Goal: Transaction & Acquisition: Book appointment/travel/reservation

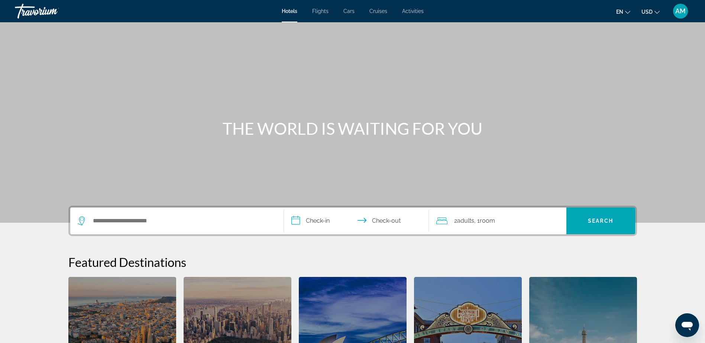
click at [466, 104] on div "Main content" at bounding box center [352, 111] width 705 height 223
click at [626, 13] on icon "Change language" at bounding box center [627, 12] width 5 height 5
click at [611, 48] on button "Français" at bounding box center [608, 49] width 33 height 10
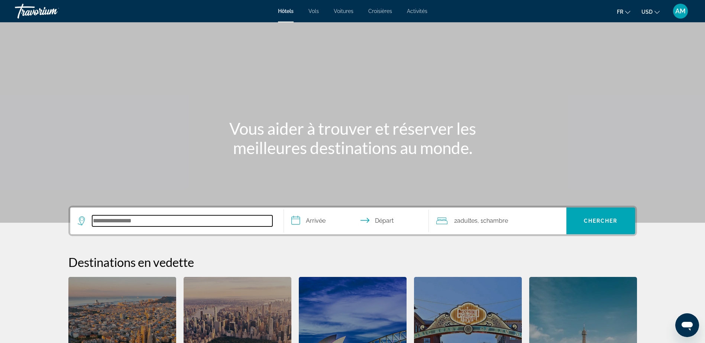
click at [128, 223] on input "Search hotel destination" at bounding box center [182, 221] width 180 height 11
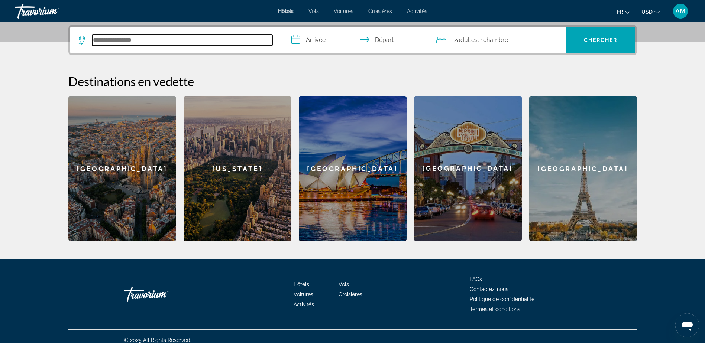
scroll to position [182, 0]
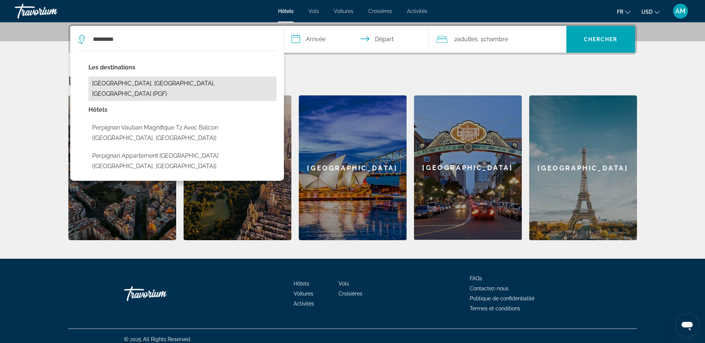
click at [152, 86] on button "[GEOGRAPHIC_DATA], [GEOGRAPHIC_DATA], [GEOGRAPHIC_DATA] (PGF)" at bounding box center [182, 89] width 188 height 25
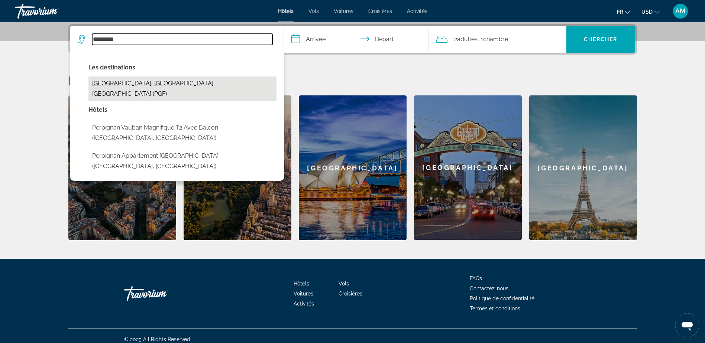
type input "**********"
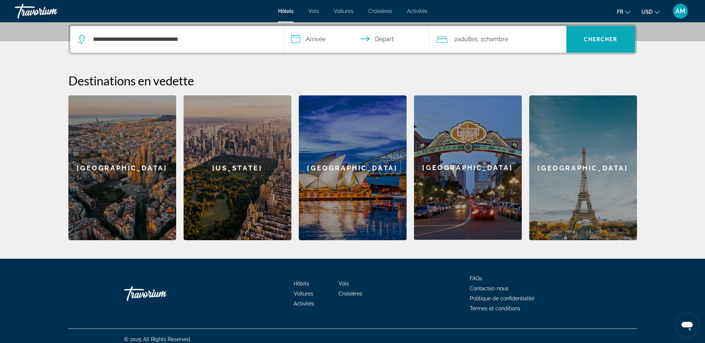
click at [611, 43] on span "Search" at bounding box center [600, 39] width 69 height 18
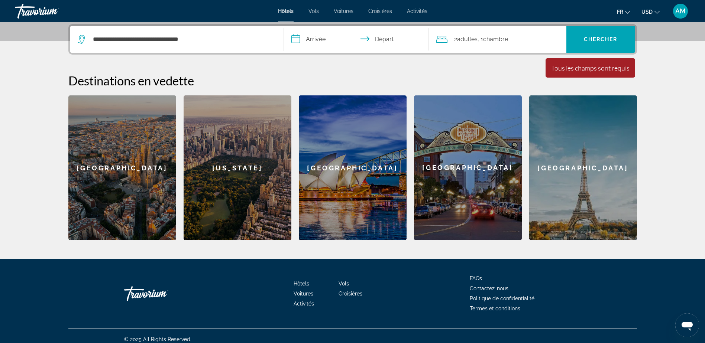
click at [306, 38] on input "**********" at bounding box center [358, 40] width 148 height 29
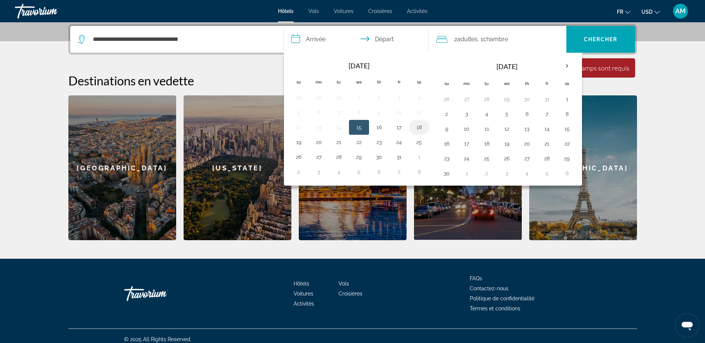
click at [418, 128] on button "18" at bounding box center [419, 127] width 12 height 10
click at [389, 36] on input "**********" at bounding box center [358, 40] width 148 height 29
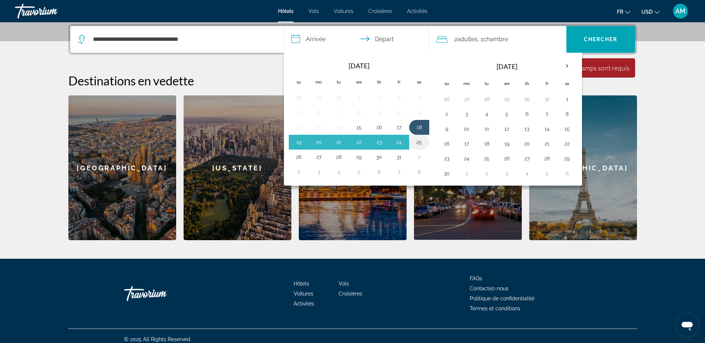
click at [422, 138] on button "25" at bounding box center [419, 142] width 12 height 10
type input "**********"
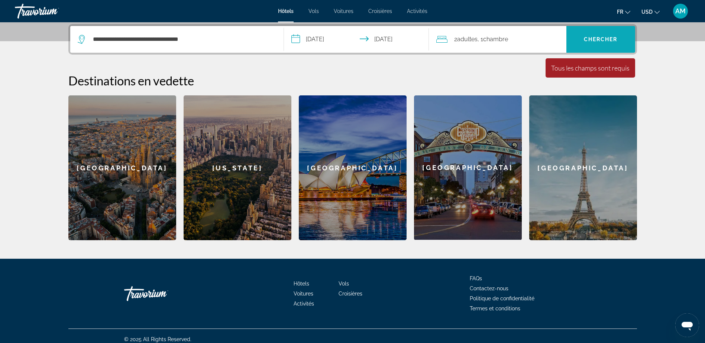
click at [587, 47] on span "Search" at bounding box center [600, 39] width 69 height 18
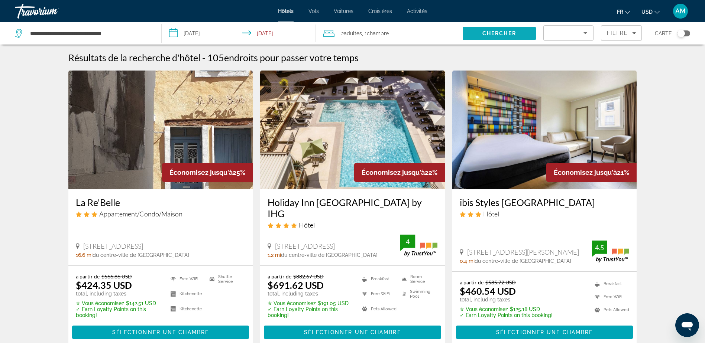
click at [510, 31] on span "Chercher" at bounding box center [499, 33] width 34 height 6
click at [41, 37] on input "**********" at bounding box center [89, 33] width 121 height 11
drag, startPoint x: 126, startPoint y: 37, endPoint x: 30, endPoint y: 44, distance: 96.1
click at [30, 44] on div "**********" at bounding box center [84, 33] width 139 height 22
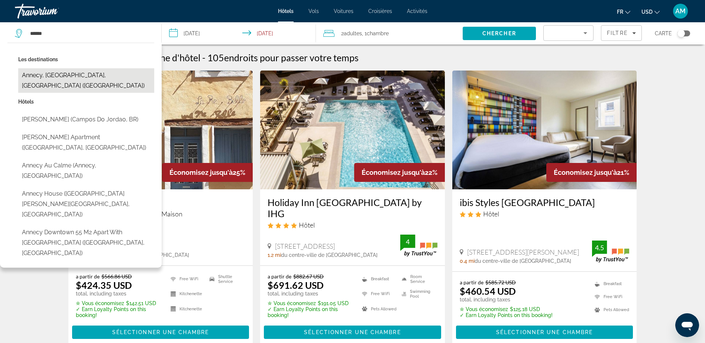
click at [49, 72] on button "Annecy, [GEOGRAPHIC_DATA], [GEOGRAPHIC_DATA] ([GEOGRAPHIC_DATA])" at bounding box center [86, 80] width 136 height 25
type input "**********"
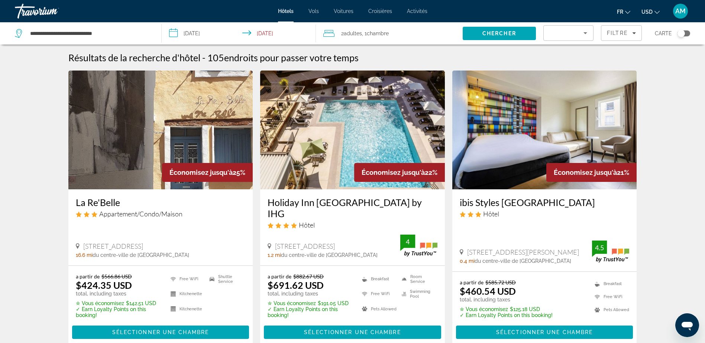
click at [260, 35] on input "**********" at bounding box center [240, 34] width 157 height 25
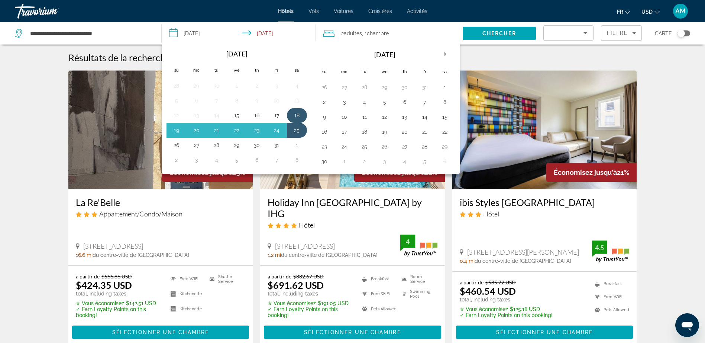
click at [297, 109] on td "18" at bounding box center [297, 115] width 20 height 15
click at [178, 132] on button "19" at bounding box center [177, 130] width 12 height 10
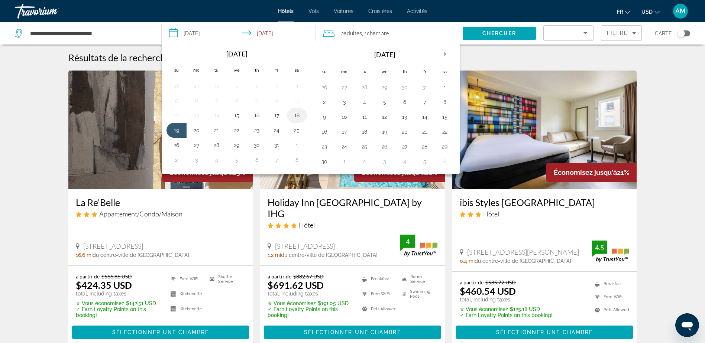
click at [298, 114] on button "18" at bounding box center [297, 115] width 12 height 10
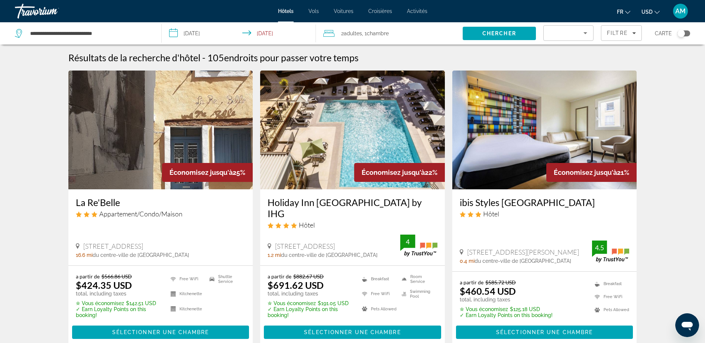
click at [196, 31] on input "**********" at bounding box center [240, 34] width 157 height 25
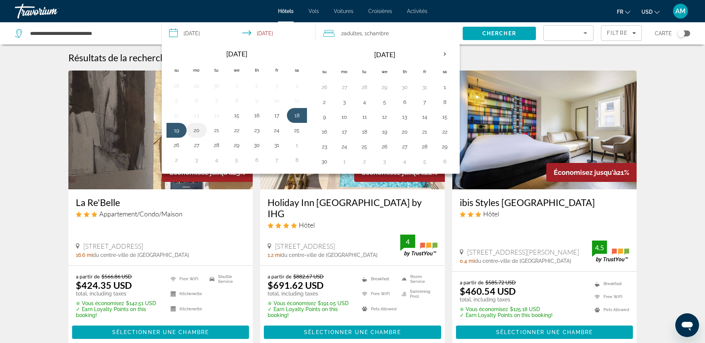
drag, startPoint x: 298, startPoint y: 113, endPoint x: 200, endPoint y: 129, distance: 99.3
click at [200, 129] on tbody "28 29 30 1 2 3 4 5 6 7 8 9 10 11 12 13 14 15 16 17 18 19 20 21 22 23 24 25 26 2…" at bounding box center [236, 122] width 140 height 89
click at [200, 129] on button "20" at bounding box center [197, 130] width 12 height 10
drag, startPoint x: 295, startPoint y: 118, endPoint x: 177, endPoint y: 128, distance: 118.6
click at [177, 128] on tbody "28 29 30 1 2 3 4 5 6 7 8 9 10 11 12 13 14 15 16 17 18 19 20 21 22 23 24 25 26 2…" at bounding box center [236, 122] width 140 height 89
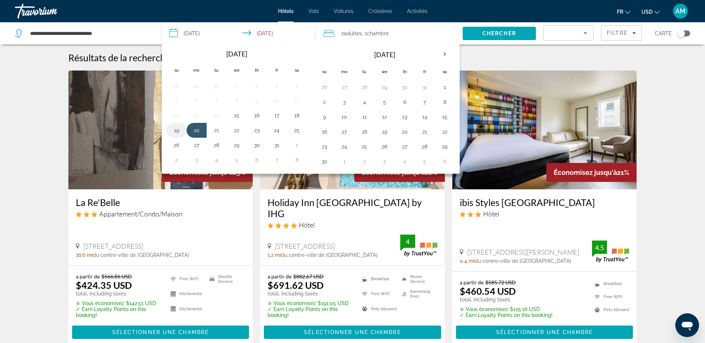
click at [177, 128] on button "19" at bounding box center [177, 130] width 12 height 10
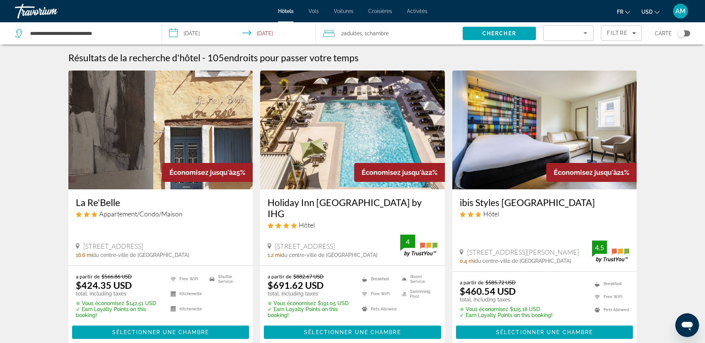
click at [186, 28] on input "**********" at bounding box center [240, 34] width 157 height 25
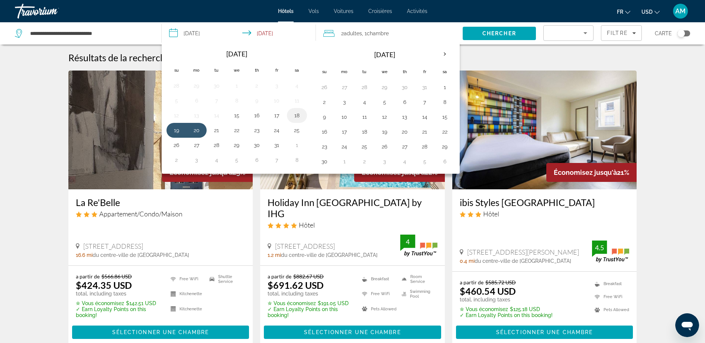
click at [299, 118] on button "18" at bounding box center [297, 115] width 12 height 10
click at [257, 32] on input "**********" at bounding box center [240, 34] width 157 height 25
click at [177, 133] on button "19" at bounding box center [177, 130] width 12 height 10
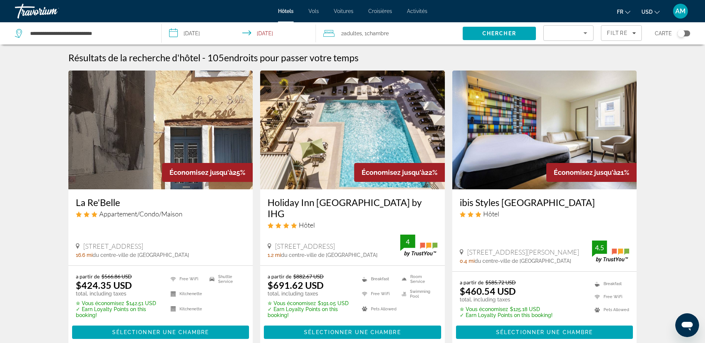
click at [260, 34] on input "**********" at bounding box center [240, 34] width 157 height 25
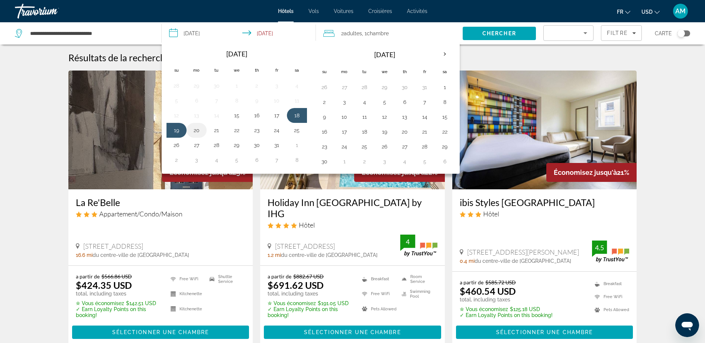
click at [195, 132] on button "20" at bounding box center [197, 130] width 12 height 10
click at [298, 116] on button "18" at bounding box center [297, 115] width 12 height 10
type input "**********"
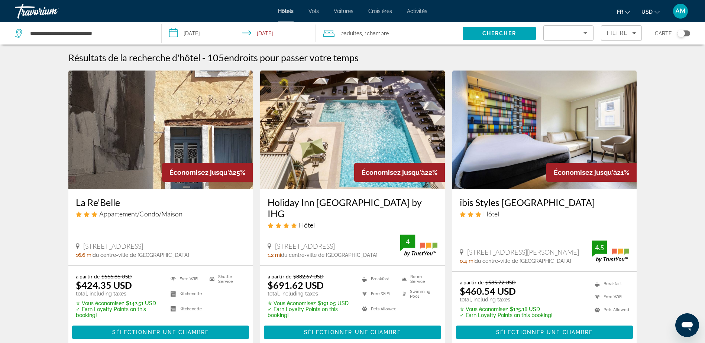
click at [268, 34] on input "**********" at bounding box center [240, 34] width 157 height 25
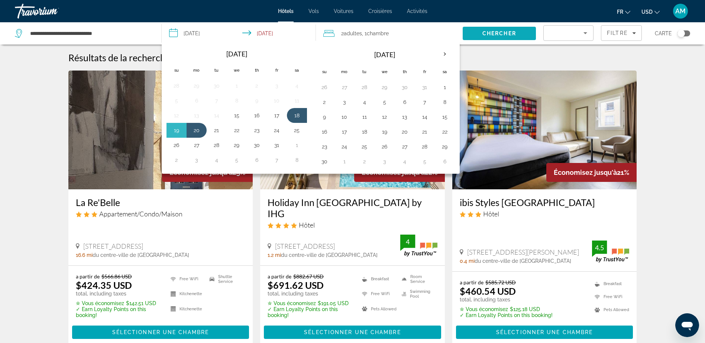
click at [501, 32] on span "Chercher" at bounding box center [499, 33] width 34 height 6
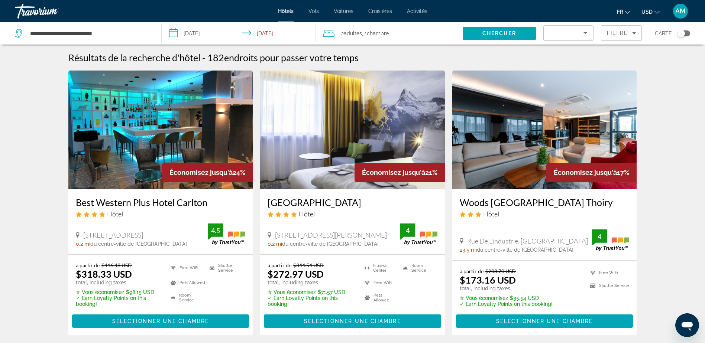
click at [350, 33] on span "Adultes" at bounding box center [353, 33] width 18 height 6
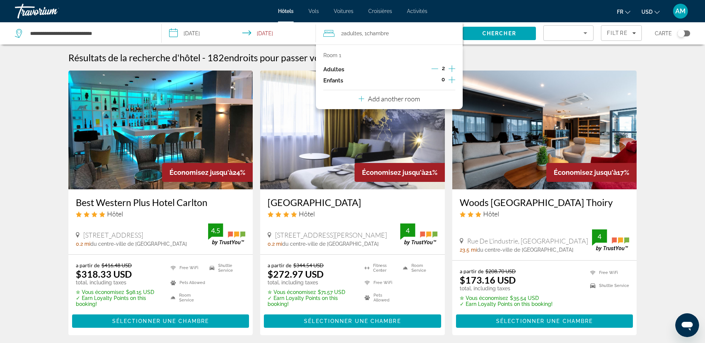
click at [450, 68] on icon "Increment adults" at bounding box center [452, 68] width 7 height 9
click at [475, 53] on div "Résultats de la recherche d'hôtel - 182 endroits pour passer votre temps" at bounding box center [352, 57] width 569 height 11
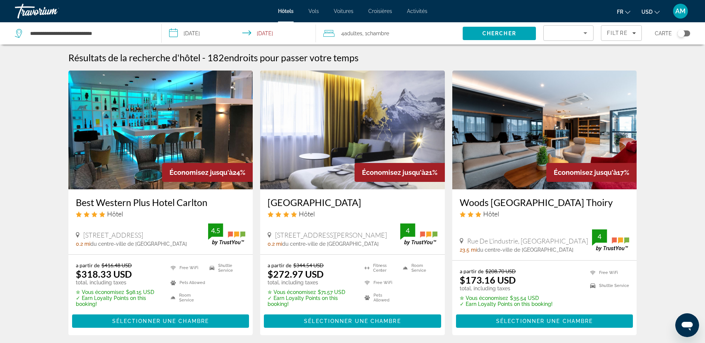
click at [494, 30] on span "Search" at bounding box center [499, 34] width 73 height 18
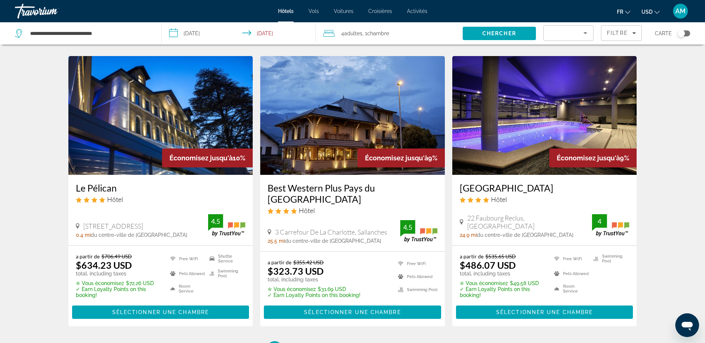
scroll to position [892, 0]
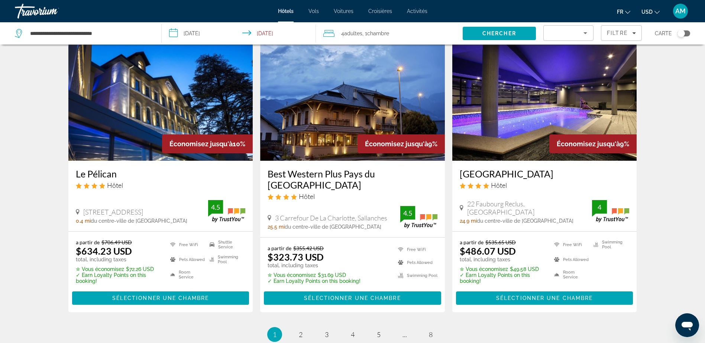
click at [288, 174] on h3 "Best Western Plus Pays du [GEOGRAPHIC_DATA]" at bounding box center [353, 179] width 170 height 22
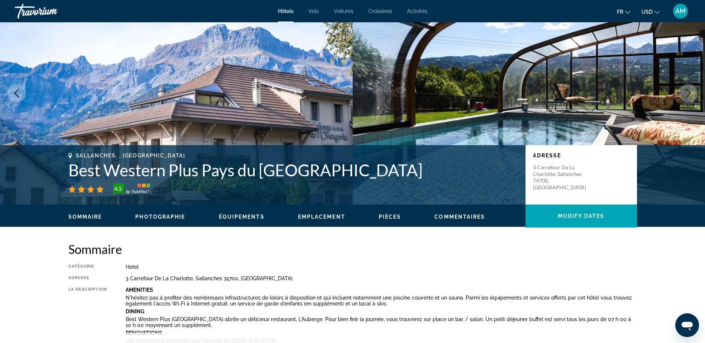
scroll to position [37, 0]
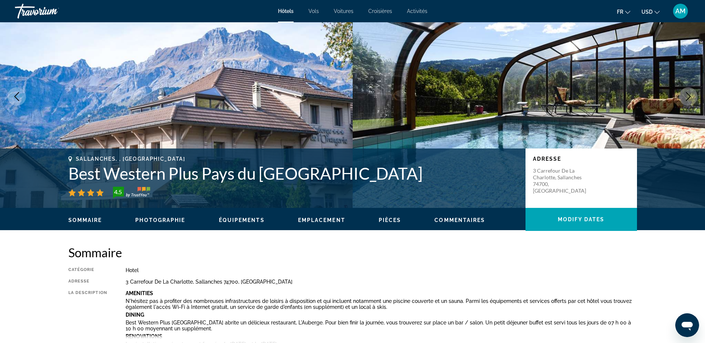
click at [285, 10] on span "Hôtels" at bounding box center [286, 11] width 16 height 6
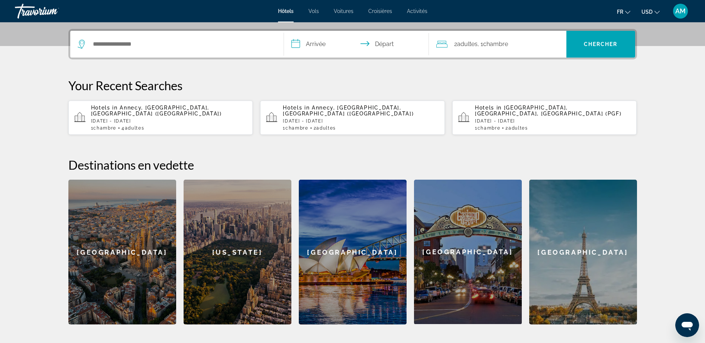
scroll to position [223, 0]
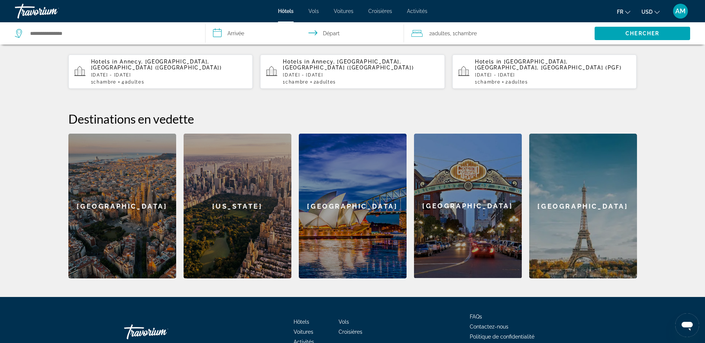
click at [162, 197] on div "[GEOGRAPHIC_DATA]" at bounding box center [122, 206] width 108 height 145
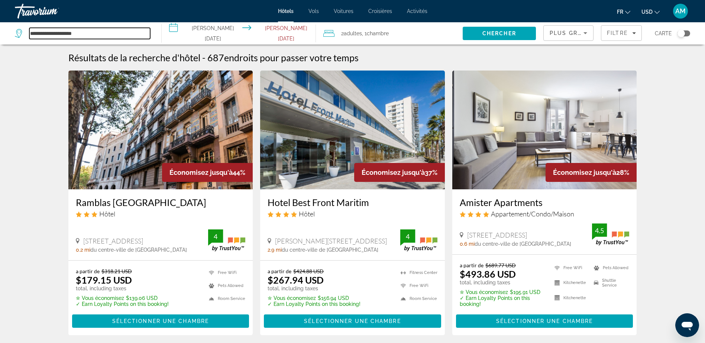
click at [56, 38] on input "**********" at bounding box center [89, 33] width 121 height 11
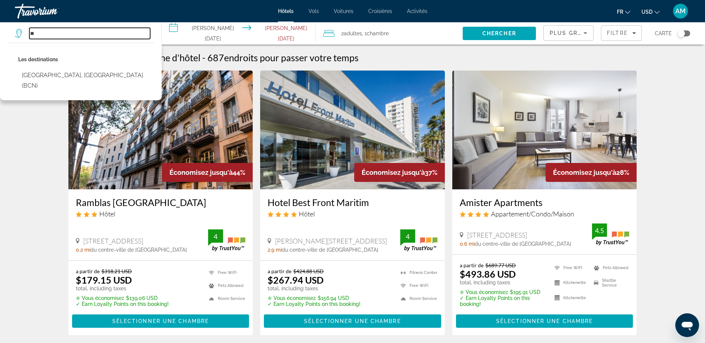
type input "*"
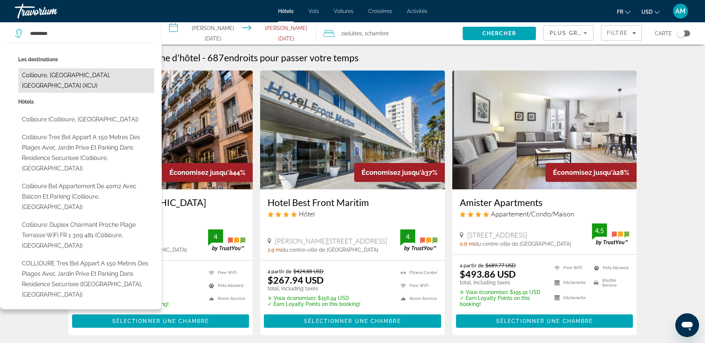
click at [74, 68] on button "Collioure, [GEOGRAPHIC_DATA], [GEOGRAPHIC_DATA] (XCU)" at bounding box center [86, 80] width 136 height 25
type input "**********"
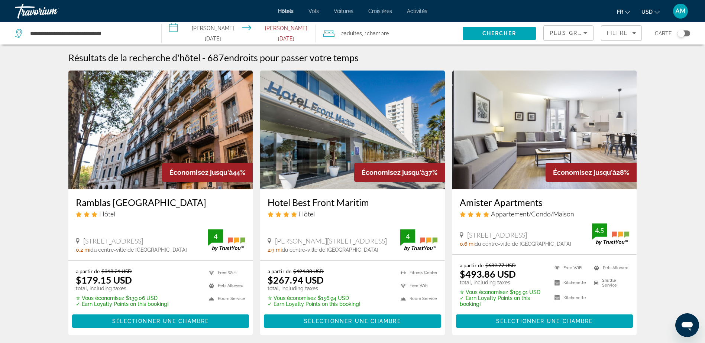
click at [196, 37] on input "**********" at bounding box center [240, 34] width 157 height 25
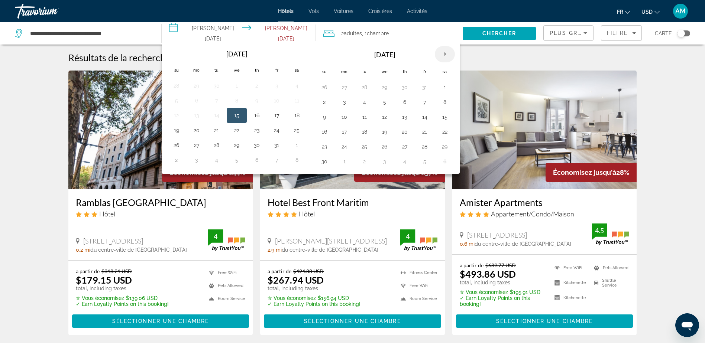
click at [446, 54] on th "Next month" at bounding box center [445, 54] width 20 height 16
click at [367, 130] on button "23" at bounding box center [365, 132] width 12 height 10
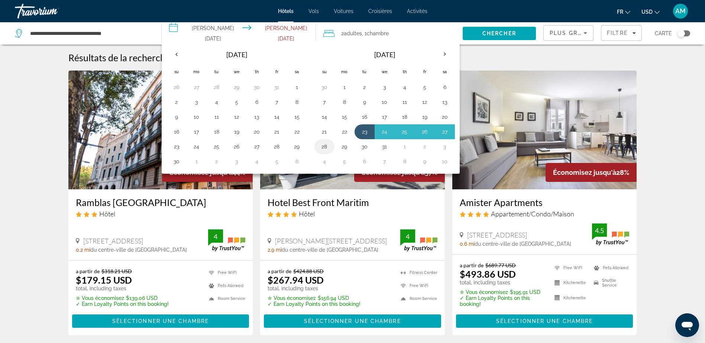
click at [328, 147] on button "28" at bounding box center [324, 147] width 12 height 10
type input "**********"
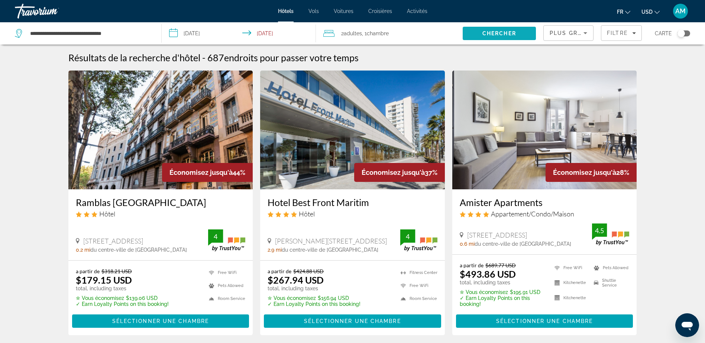
click at [483, 29] on span "Search" at bounding box center [499, 34] width 73 height 18
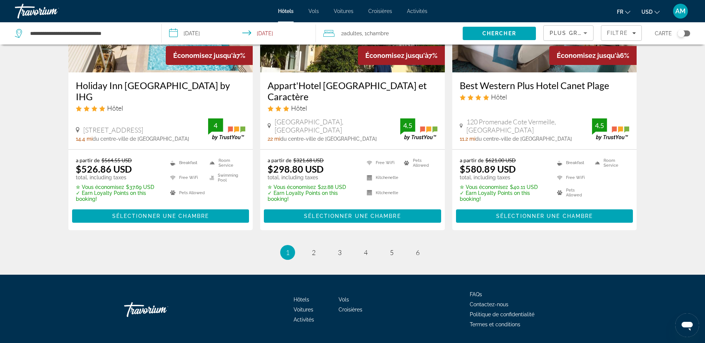
scroll to position [1001, 0]
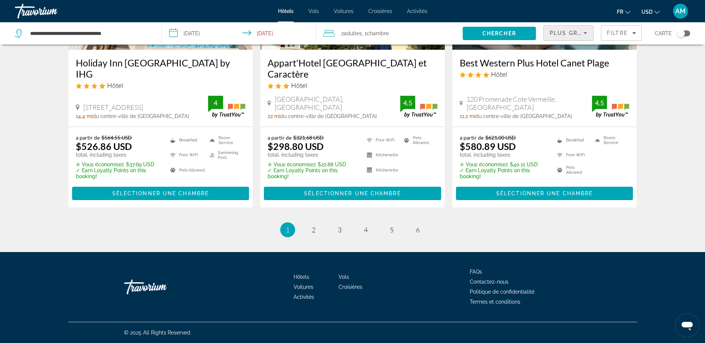
click at [586, 36] on icon "Sort by" at bounding box center [585, 33] width 9 height 9
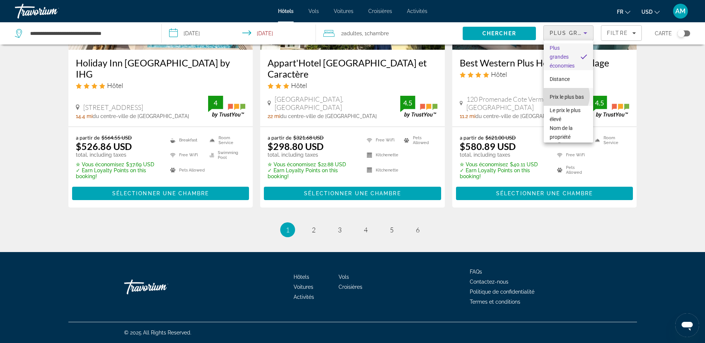
click at [564, 96] on span "Prix le plus bas" at bounding box center [567, 97] width 34 height 9
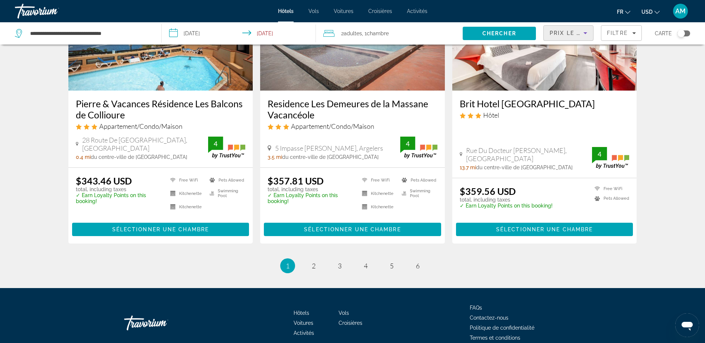
scroll to position [966, 0]
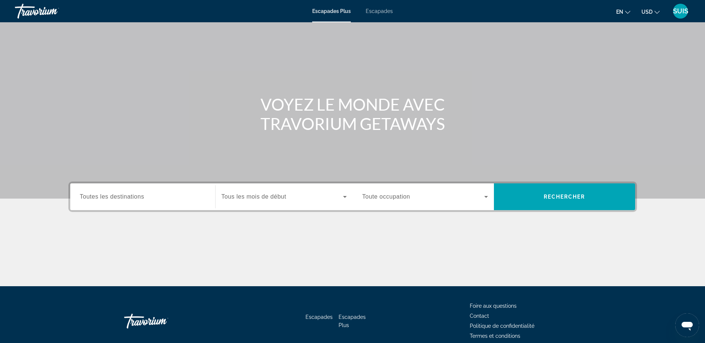
scroll to position [37, 0]
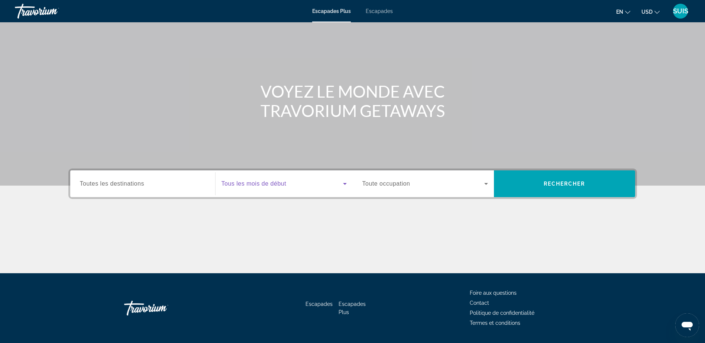
click at [300, 188] on span "Widget de recherche" at bounding box center [282, 183] width 122 height 9
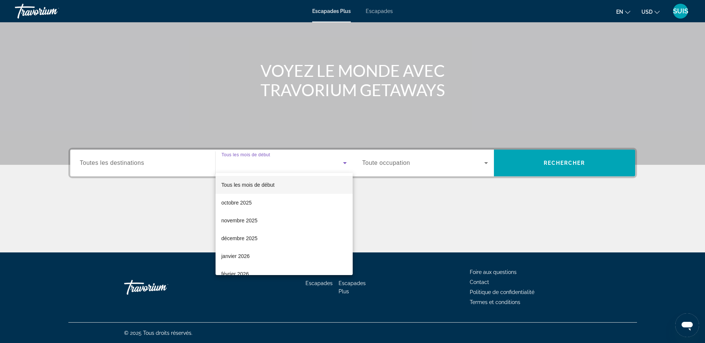
scroll to position [58, 0]
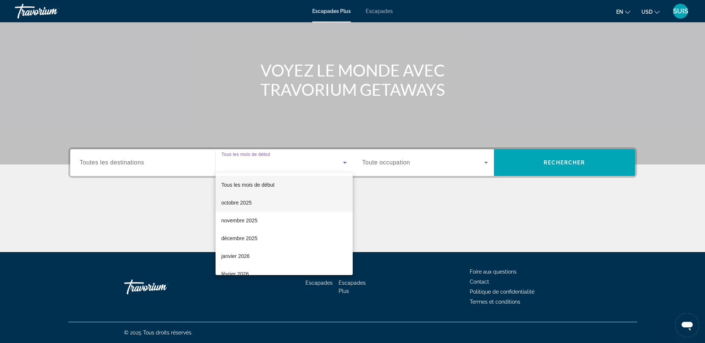
click at [291, 200] on mat-option "octobre 2025" at bounding box center [284, 203] width 137 height 18
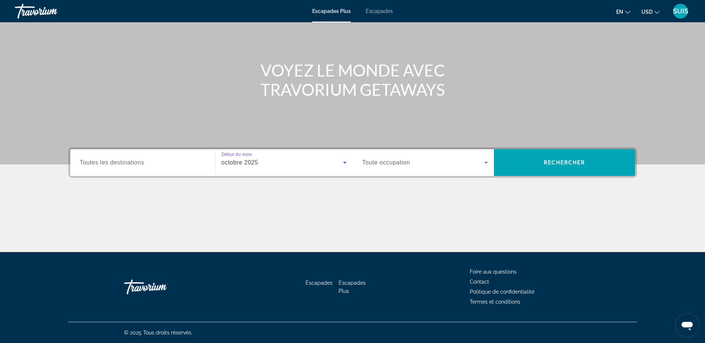
click at [480, 164] on span "Widget de recherche" at bounding box center [423, 162] width 122 height 9
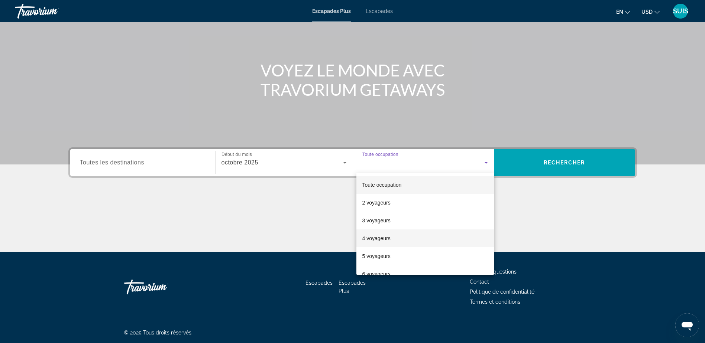
click at [417, 242] on mat-option "4 voyageurs" at bounding box center [424, 239] width 137 height 18
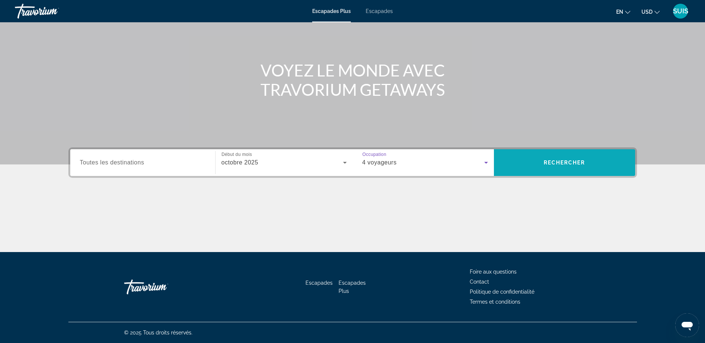
click at [586, 164] on span "Rechercher" at bounding box center [564, 163] width 141 height 18
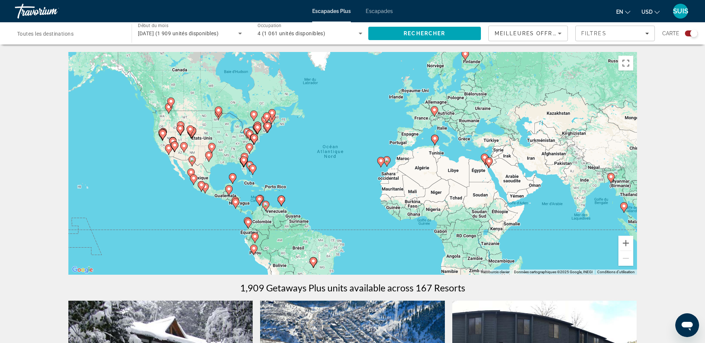
click at [241, 32] on icon "Widget de recherche" at bounding box center [240, 33] width 9 height 9
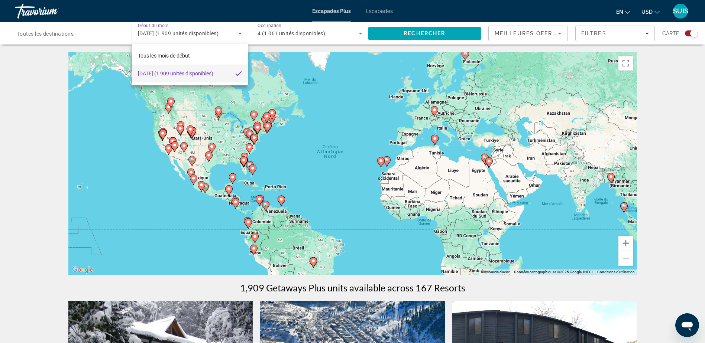
click at [241, 33] on div at bounding box center [352, 171] width 705 height 343
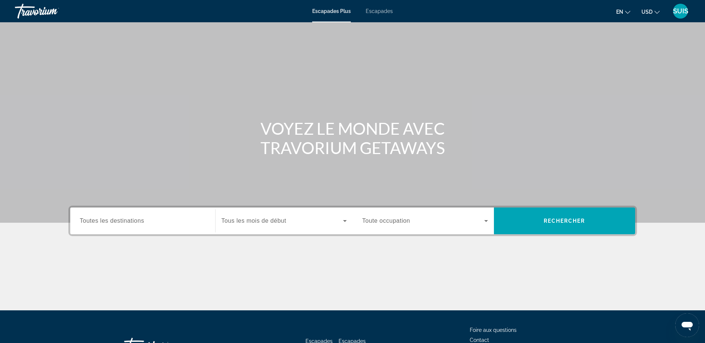
click at [142, 226] on div "Widget de recherche" at bounding box center [143, 221] width 126 height 21
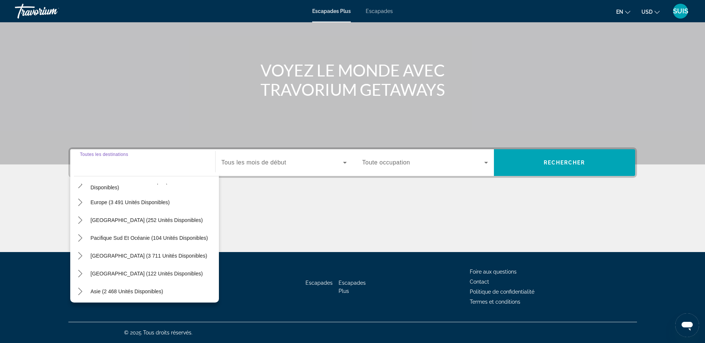
scroll to position [46, 0]
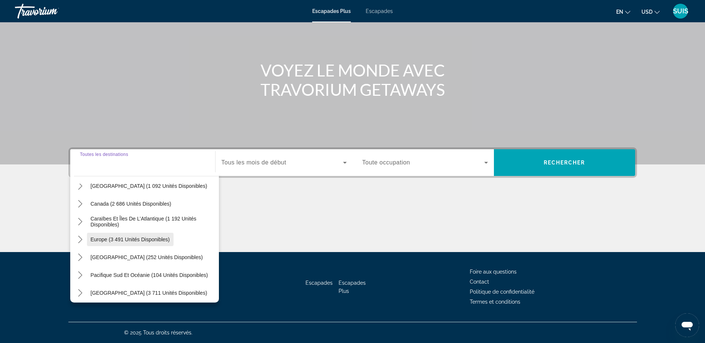
click at [142, 241] on span "Europe (3 491 unités disponibles)" at bounding box center [130, 240] width 79 height 6
type input "**********"
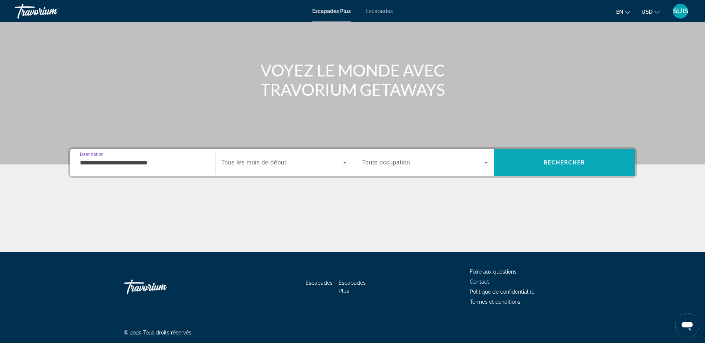
click at [572, 167] on span "Rechercher" at bounding box center [564, 163] width 141 height 18
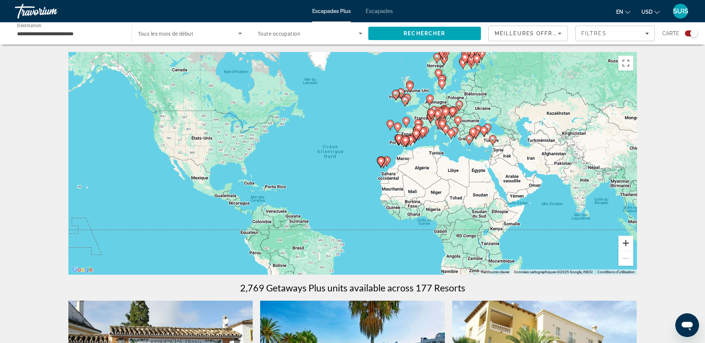
click at [624, 245] on button "Zoom avant" at bounding box center [625, 243] width 15 height 15
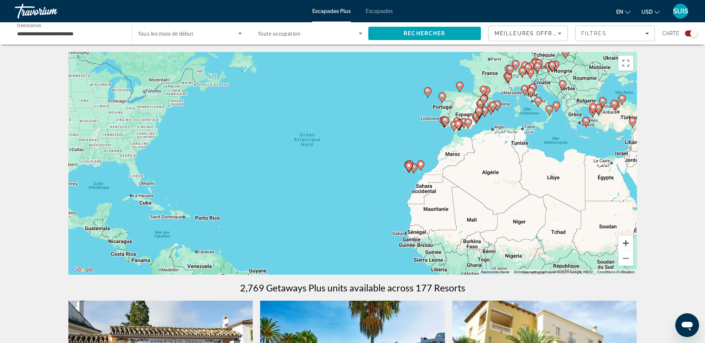
click at [624, 245] on button "Zoom avant" at bounding box center [625, 243] width 15 height 15
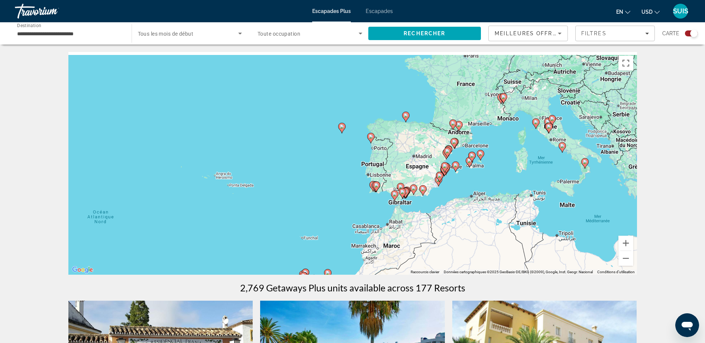
drag, startPoint x: 550, startPoint y: 136, endPoint x: 386, endPoint y: 242, distance: 194.6
click at [386, 242] on div "Pour activer le glissement avec le clavier, appuyez sur Alt+Entrée. Une fois ce…" at bounding box center [352, 163] width 569 height 223
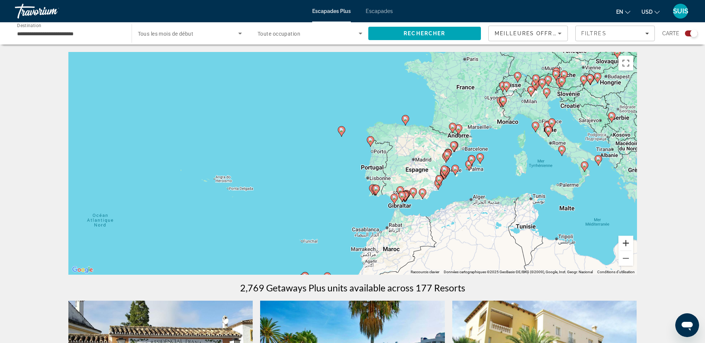
click at [629, 240] on button "Zoom avant" at bounding box center [625, 243] width 15 height 15
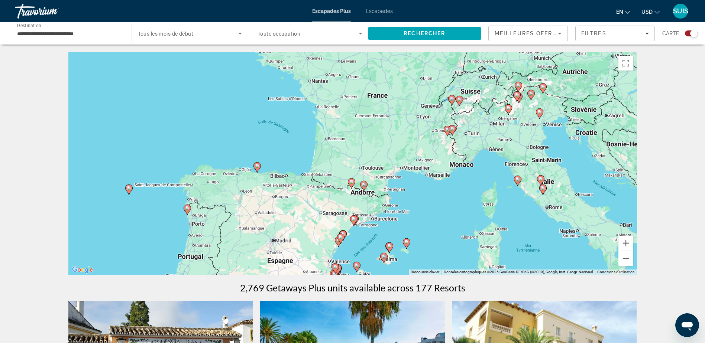
drag, startPoint x: 596, startPoint y: 192, endPoint x: 395, endPoint y: 278, distance: 218.4
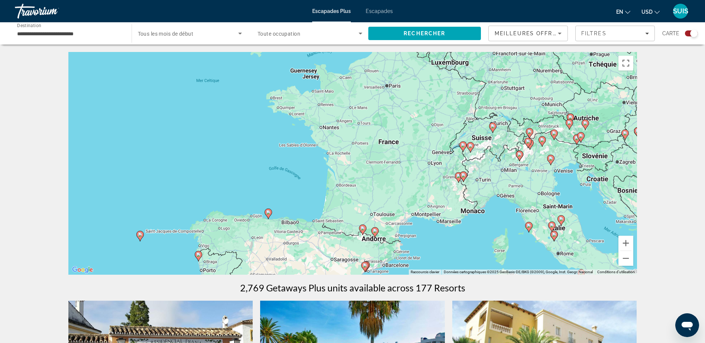
drag, startPoint x: 422, startPoint y: 178, endPoint x: 433, endPoint y: 226, distance: 48.9
click at [433, 226] on div "Pour activer le glissement avec le clavier, appuyez sur Alt+Entrée. Une fois ce…" at bounding box center [352, 163] width 569 height 223
click at [457, 176] on image "Contenu principal" at bounding box center [458, 176] width 4 height 4
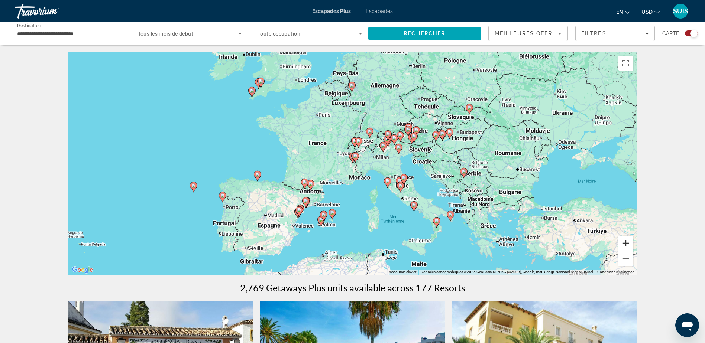
click at [622, 243] on button "Zoom avant" at bounding box center [625, 243] width 15 height 15
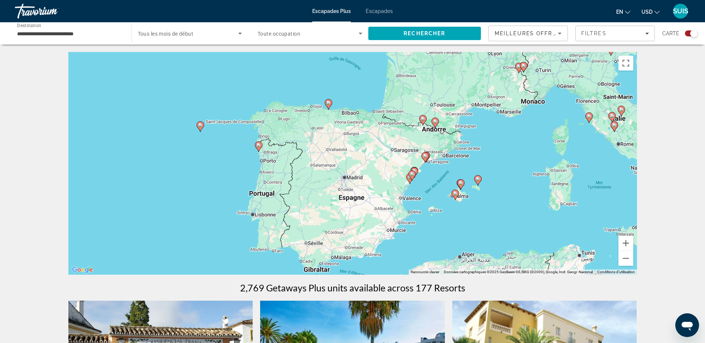
drag, startPoint x: 289, startPoint y: 213, endPoint x: 456, endPoint y: 123, distance: 189.5
click at [456, 123] on div "Pour activer le glissement avec le clavier, appuyez sur Alt+Entrée. Une fois ce…" at bounding box center [352, 163] width 569 height 223
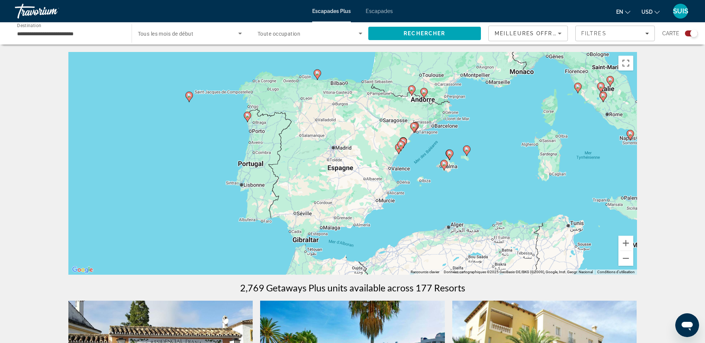
drag, startPoint x: 452, startPoint y: 223, endPoint x: 442, endPoint y: 190, distance: 34.9
click at [442, 190] on div "Pour activer le glissement avec le clavier, appuyez sur Alt+Entrée. Une fois ce…" at bounding box center [352, 163] width 569 height 223
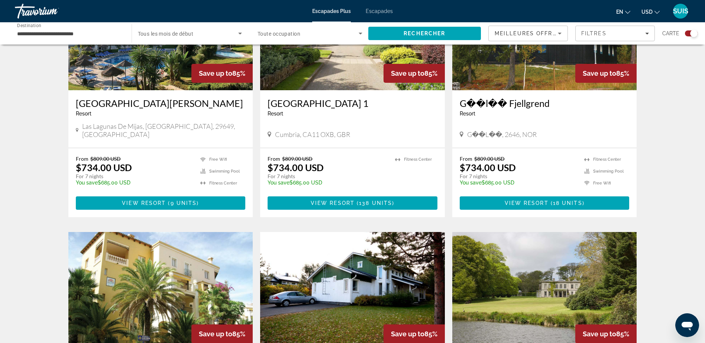
scroll to position [480, 0]
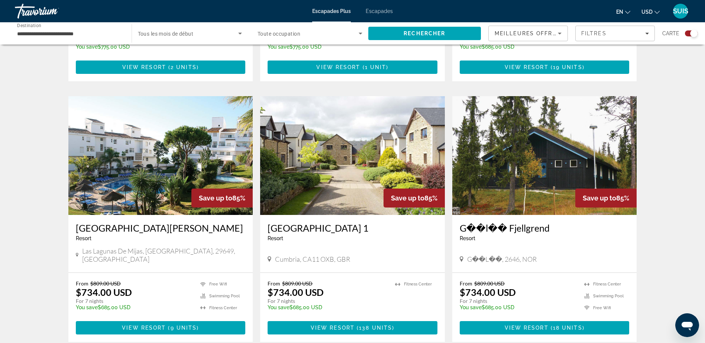
click at [564, 29] on icon "Trier par" at bounding box center [559, 33] width 9 height 9
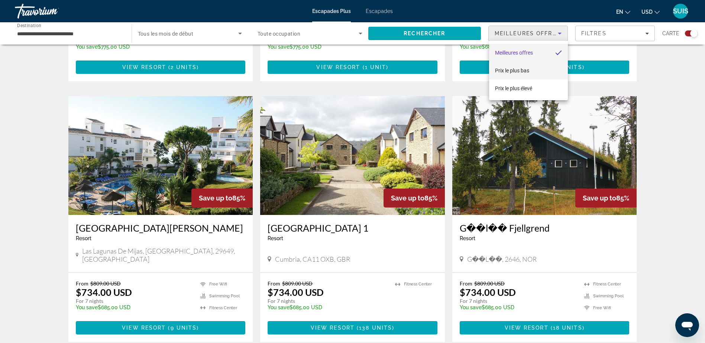
click at [514, 74] on span "Prix le plus bas" at bounding box center [512, 70] width 34 height 9
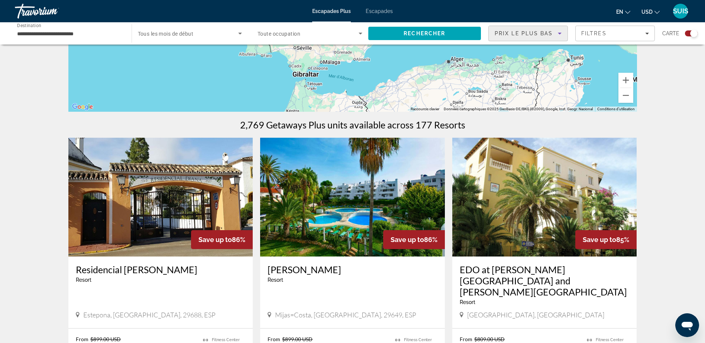
scroll to position [220, 0]
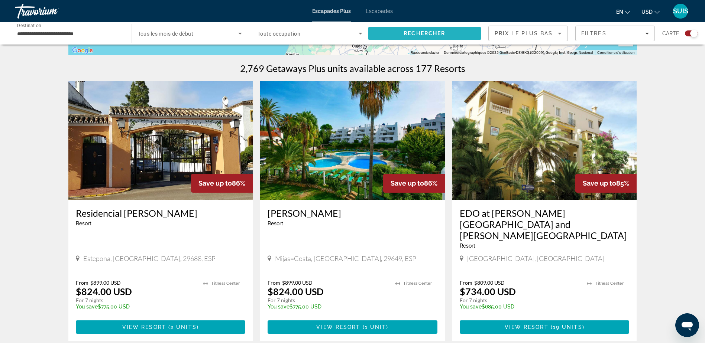
click at [467, 34] on span "Rechercher" at bounding box center [424, 34] width 113 height 18
